Goal: Task Accomplishment & Management: Manage account settings

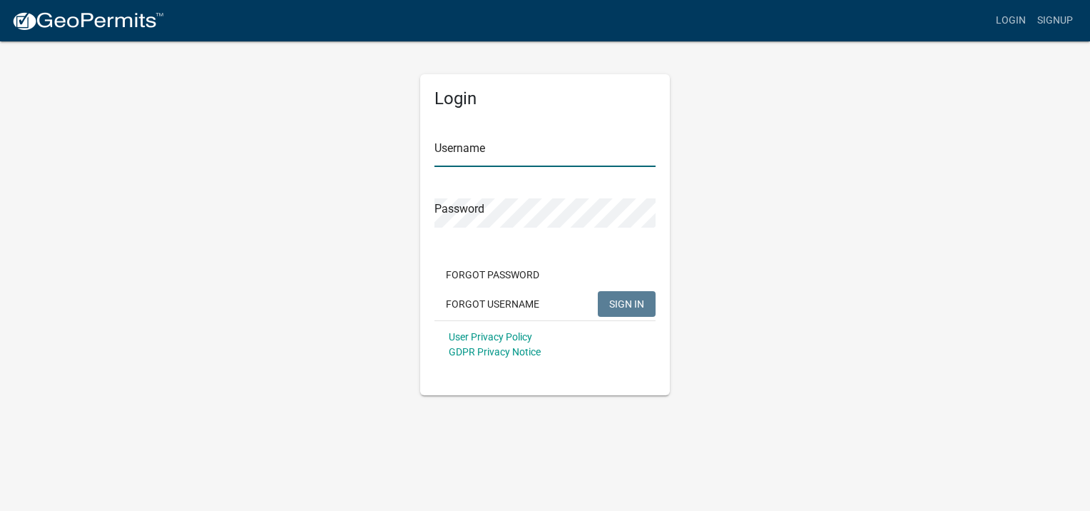
type input "LREID"
click at [622, 302] on span "SIGN IN" at bounding box center [626, 302] width 35 height 11
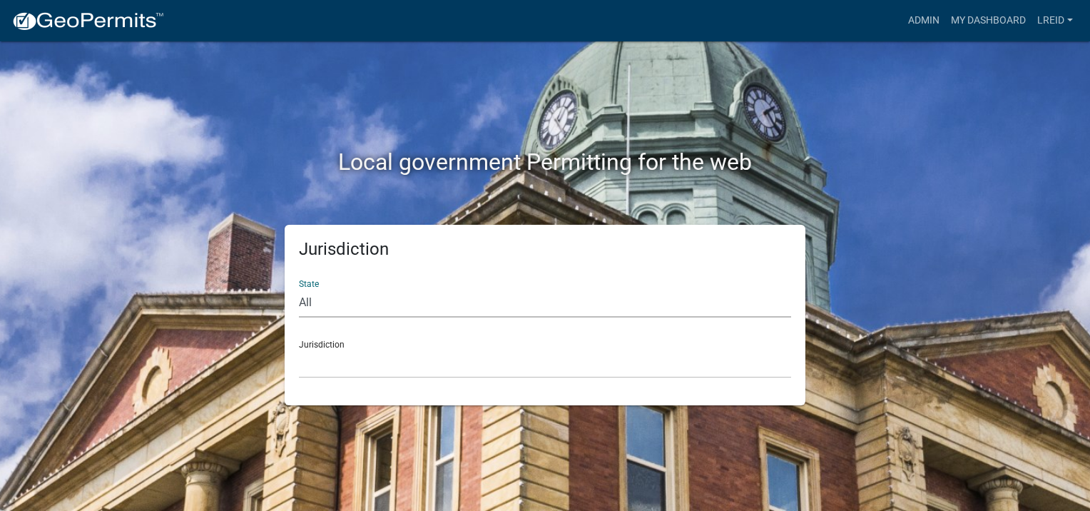
click at [307, 307] on select "All [US_STATE] [US_STATE] [US_STATE] [US_STATE] [US_STATE] [US_STATE] [US_STATE…" at bounding box center [545, 302] width 492 height 29
select select "[US_STATE]"
click at [299, 288] on select "All [US_STATE] [US_STATE] [US_STATE] [US_STATE] [US_STATE] [US_STATE] [US_STATE…" at bounding box center [545, 302] width 492 height 29
click at [324, 364] on select "[GEOGRAPHIC_DATA], [US_STATE][PERSON_NAME][GEOGRAPHIC_DATA], [US_STATE][PERSON_…" at bounding box center [545, 363] width 492 height 29
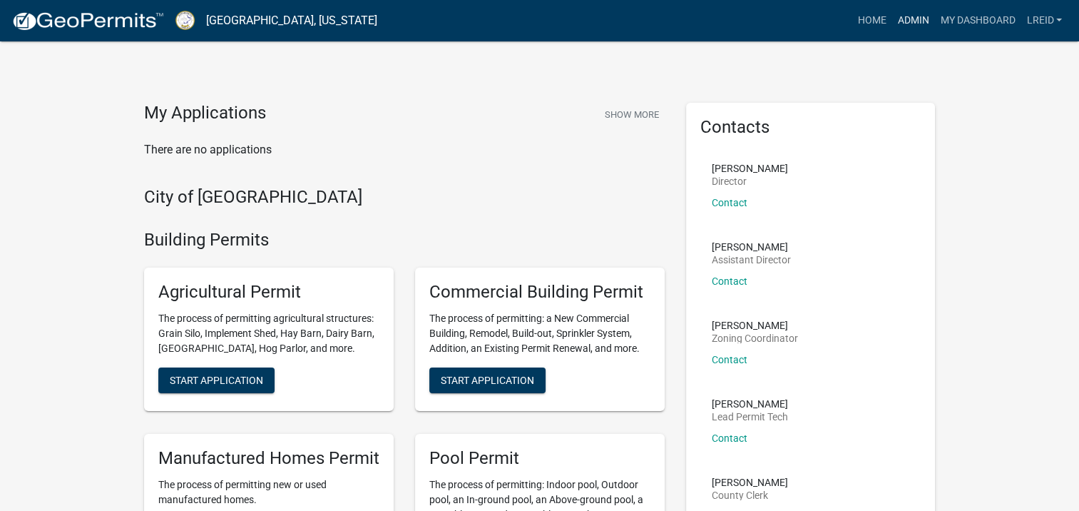
click at [920, 20] on link "Admin" at bounding box center [913, 20] width 43 height 27
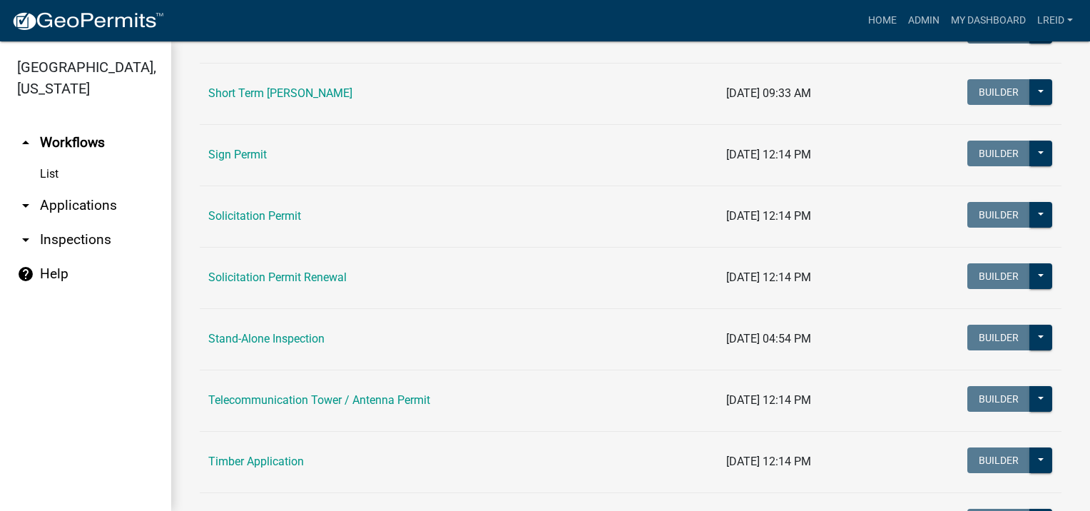
scroll to position [1664, 0]
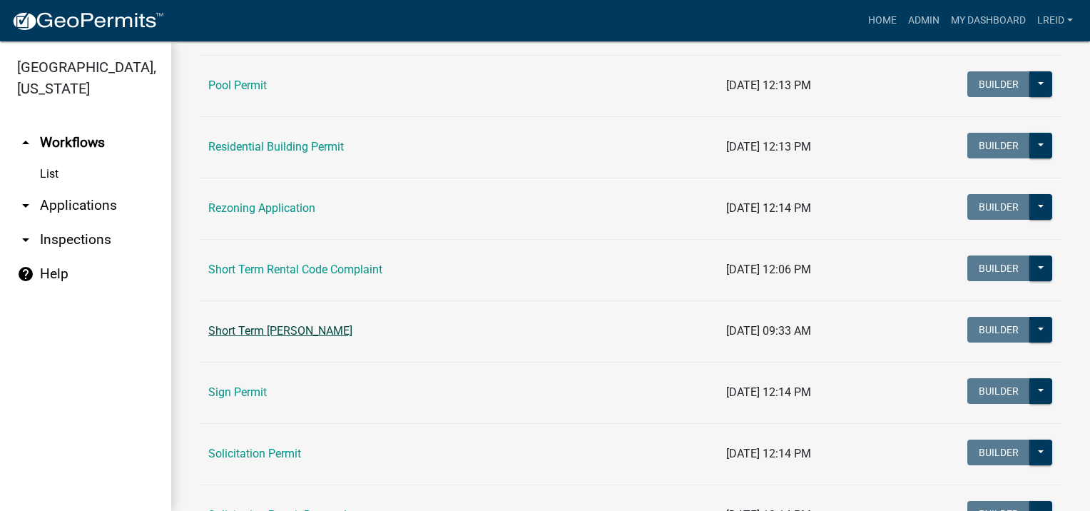
click at [322, 325] on link "Short Term [PERSON_NAME]" at bounding box center [280, 331] width 144 height 14
